Goal: Find specific page/section: Find specific page/section

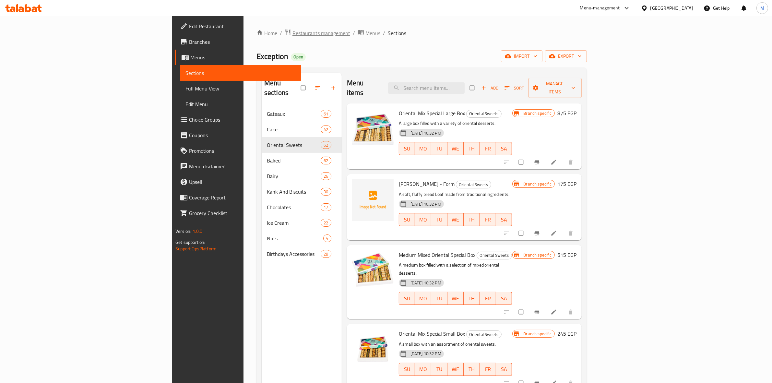
click at [293, 30] on span "Restaurants management" at bounding box center [322, 33] width 58 height 8
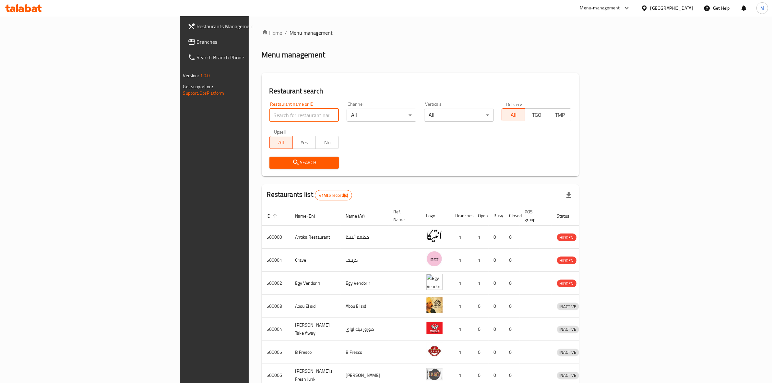
click at [270, 111] on input "search" at bounding box center [305, 115] width 70 height 13
type input "ي"
type input "d"
click button "Search" at bounding box center [305, 163] width 70 height 12
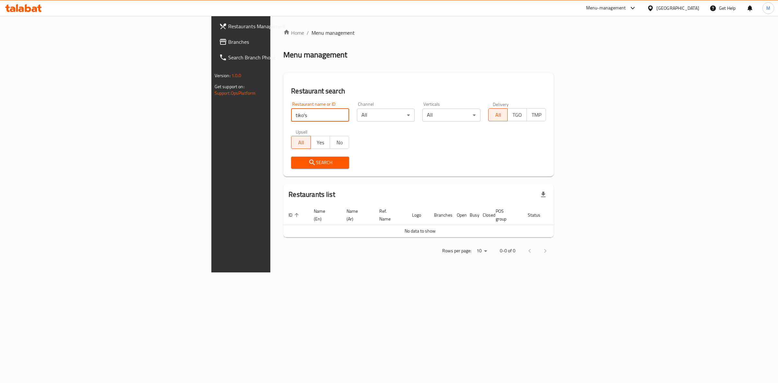
type input "tiko's"
click button "Search" at bounding box center [320, 163] width 58 height 12
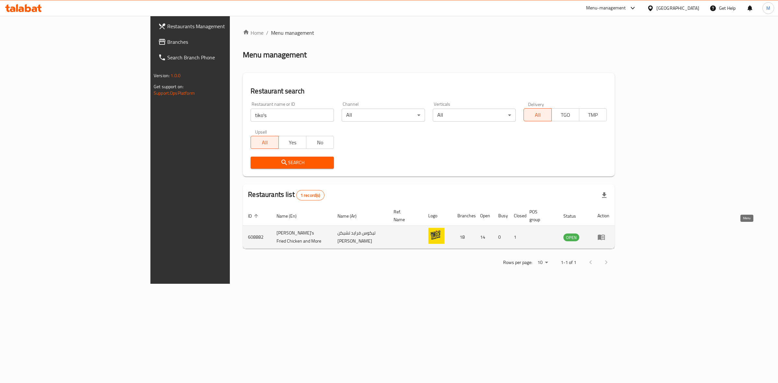
click at [605, 235] on icon "enhanced table" at bounding box center [601, 238] width 7 height 6
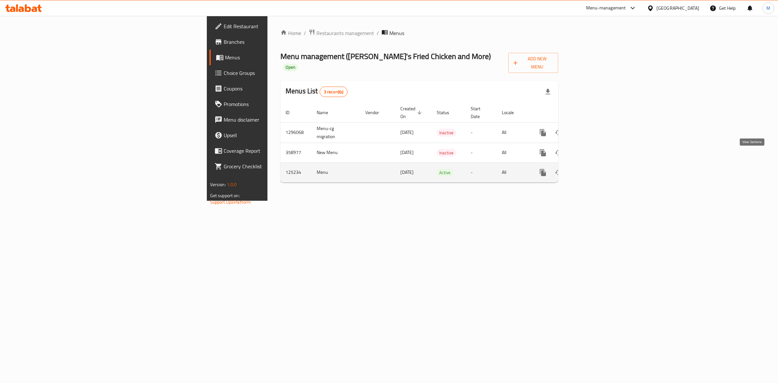
click at [598, 165] on link "enhanced table" at bounding box center [590, 173] width 16 height 16
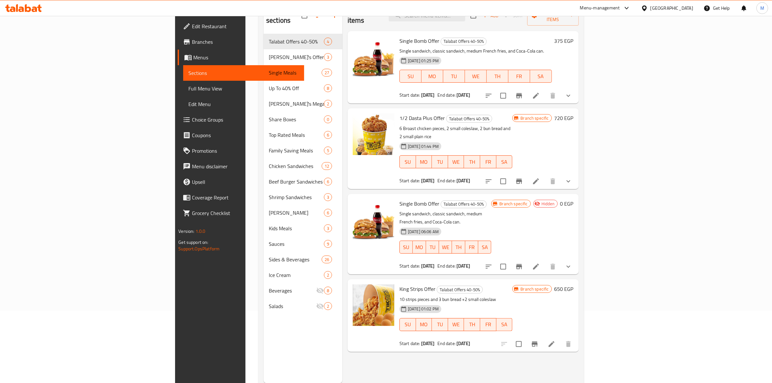
scroll to position [91, 0]
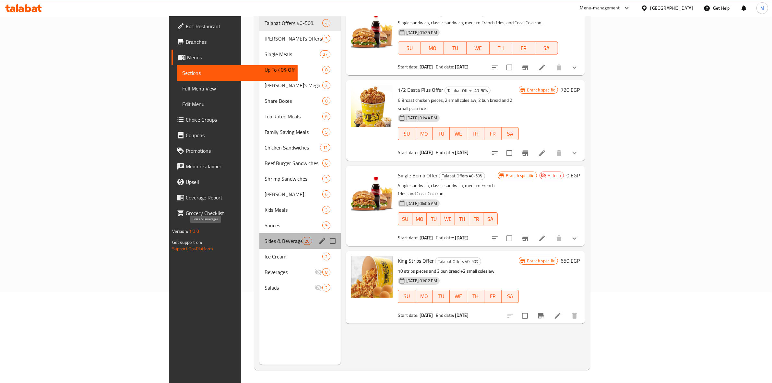
click at [265, 237] on span "Sides & Beverages" at bounding box center [283, 241] width 37 height 8
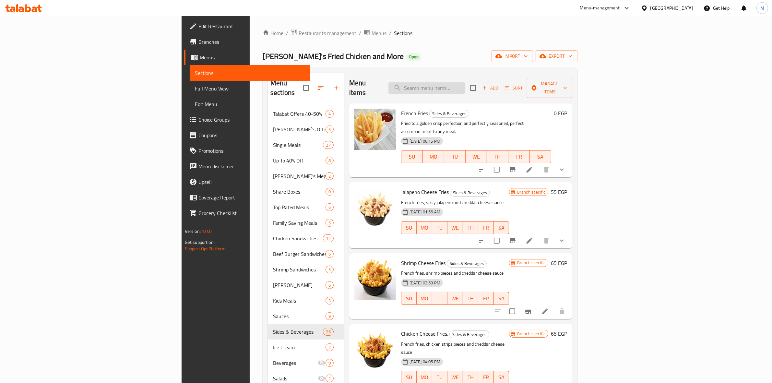
click at [465, 86] on input "search" at bounding box center [427, 87] width 77 height 11
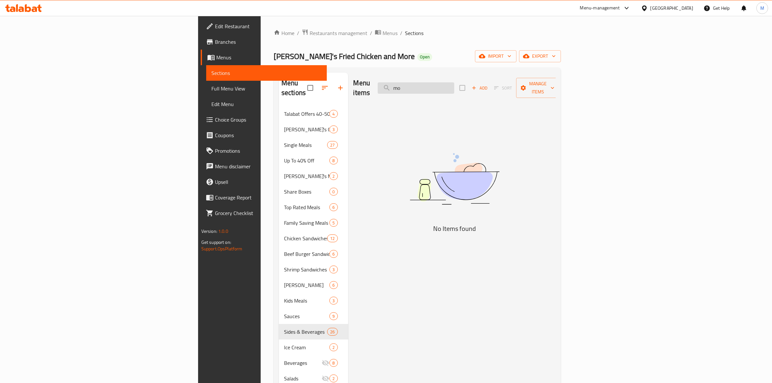
type input "m"
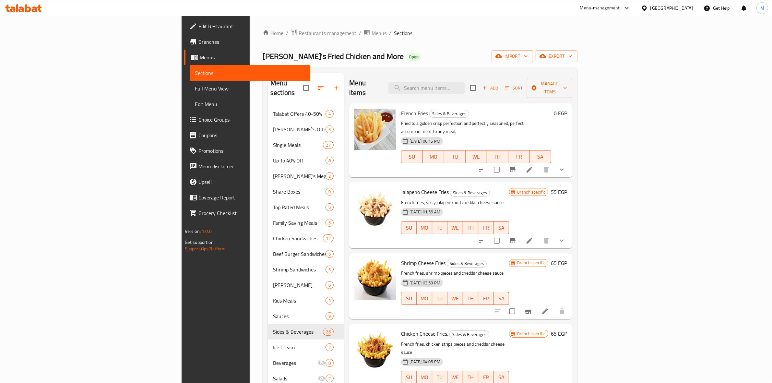
paste input "المولتن"
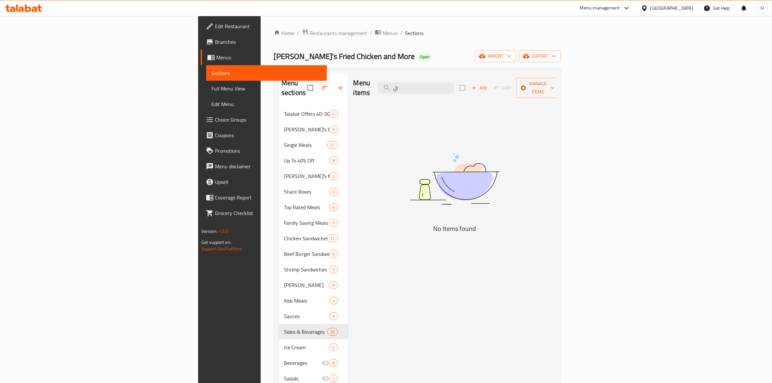
type input "ا"
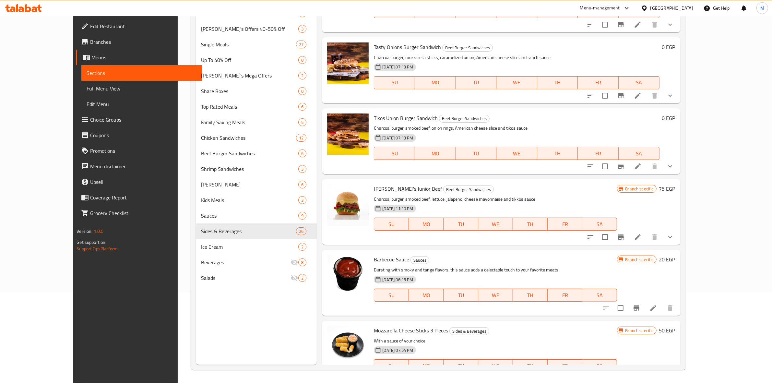
scroll to position [781, 0]
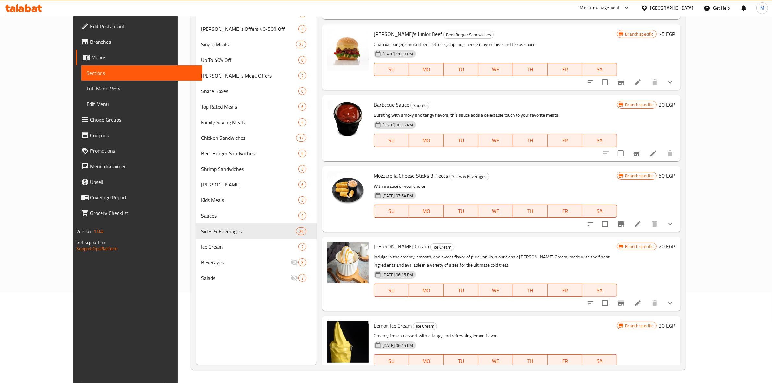
type input "mo"
